Goal: Information Seeking & Learning: Learn about a topic

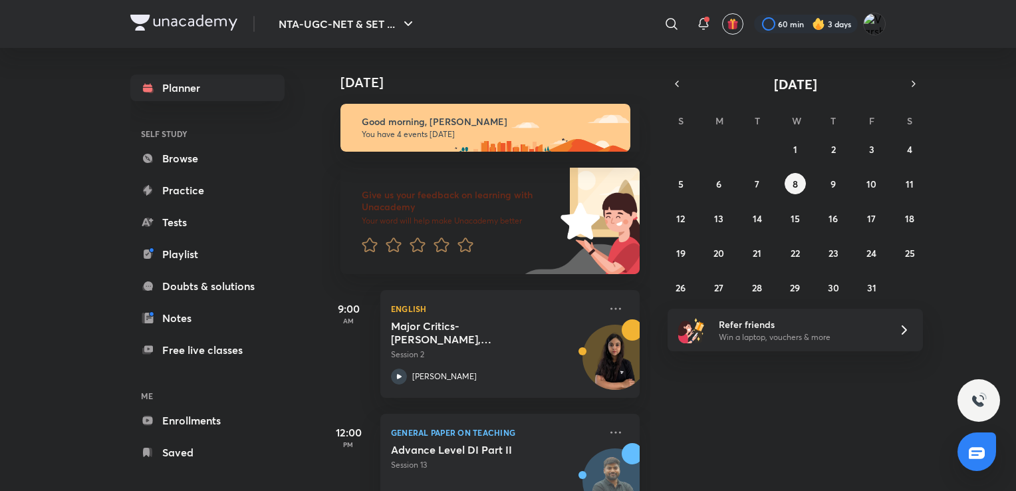
scroll to position [215, 0]
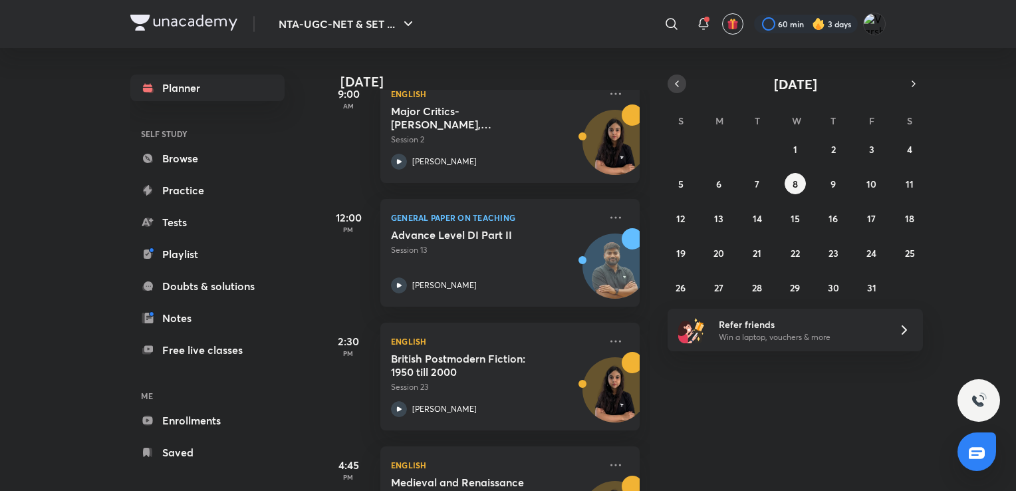
click at [679, 86] on icon "button" at bounding box center [677, 84] width 11 height 12
click at [763, 150] on button "2" at bounding box center [757, 148] width 21 height 21
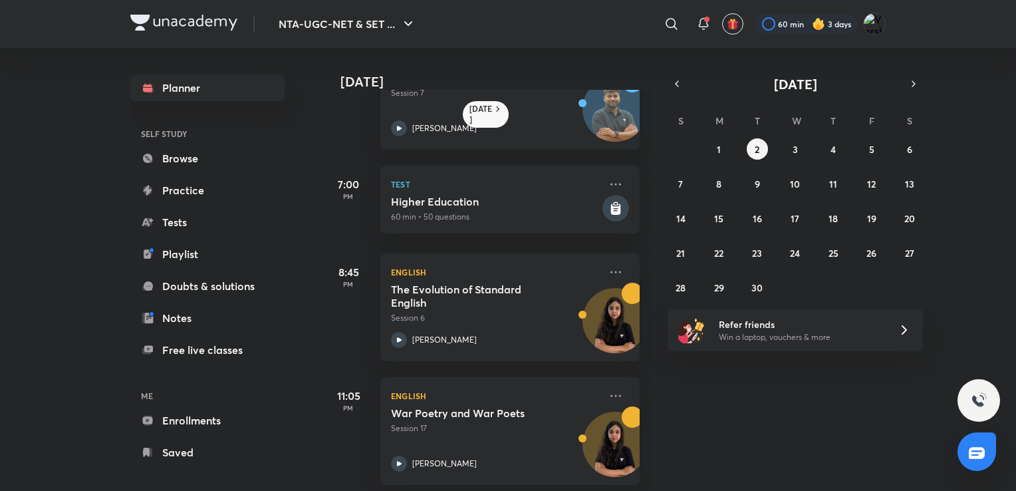
scroll to position [79, 0]
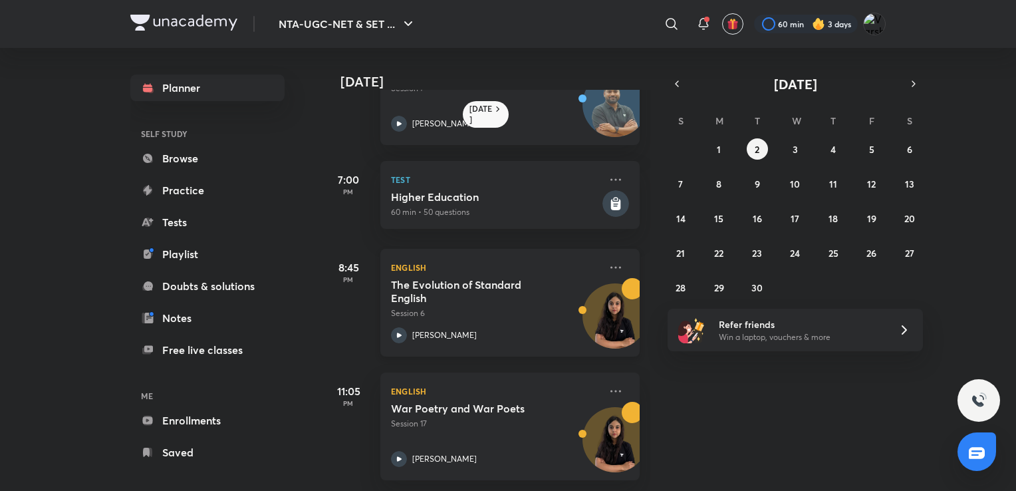
click at [496, 307] on p "Session 6" at bounding box center [495, 313] width 209 height 12
click at [465, 402] on h5 "War Poetry and War Poets" at bounding box center [474, 408] width 166 height 13
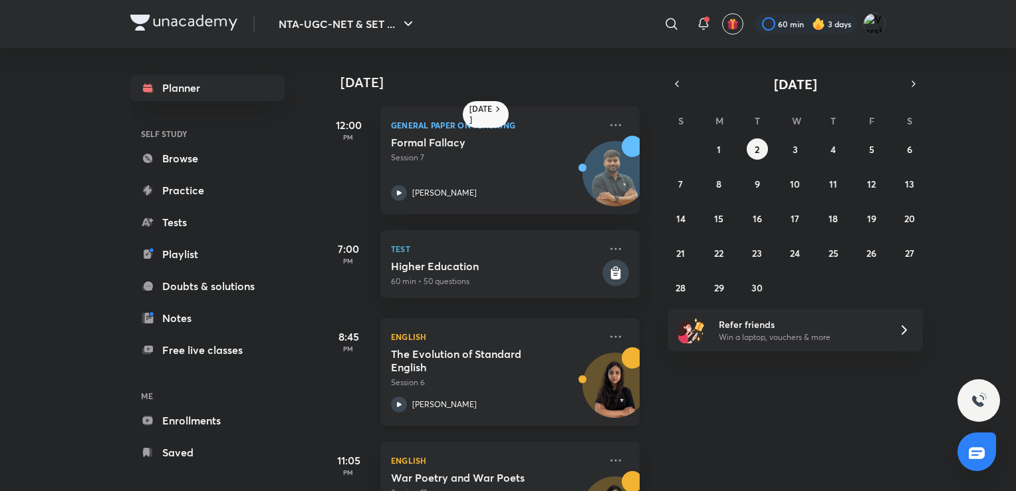
click at [516, 387] on p "Session 6" at bounding box center [495, 383] width 209 height 12
